Goal: Transaction & Acquisition: Download file/media

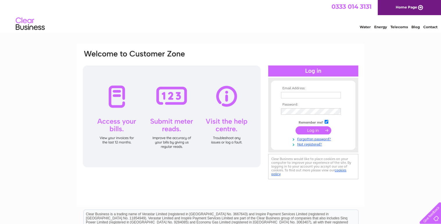
type input "utilities@admiraltaverns.co.uk"
click at [308, 131] on input "submit" at bounding box center [313, 130] width 36 height 8
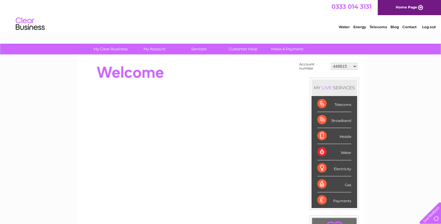
click at [337, 65] on select "448815 973357 1153326 30278378 30280434 30292905 30294376 30300749 30301071 303…" at bounding box center [344, 66] width 26 height 7
select select "30321382"
click at [331, 63] on select "448815 973357 1153326 30278378 30280434 30292905 30294376 30300749 30301071 303…" at bounding box center [344, 66] width 26 height 7
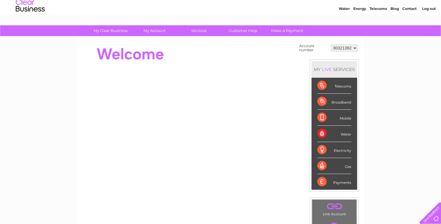
scroll to position [73, 0]
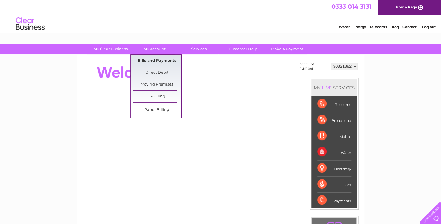
click at [173, 58] on link "Bills and Payments" at bounding box center [157, 61] width 48 height 12
click at [159, 62] on link "Bills and Payments" at bounding box center [157, 61] width 48 height 12
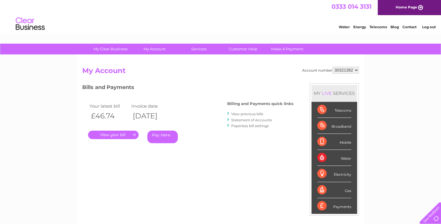
click at [259, 113] on link "View previous bills" at bounding box center [247, 113] width 32 height 4
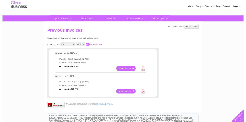
scroll to position [23, 0]
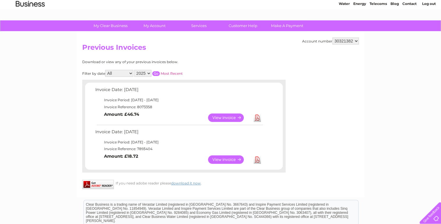
click at [255, 116] on link "Download" at bounding box center [256, 117] width 7 height 8
click at [257, 157] on link "Download" at bounding box center [256, 159] width 7 height 8
